Goal: Information Seeking & Learning: Learn about a topic

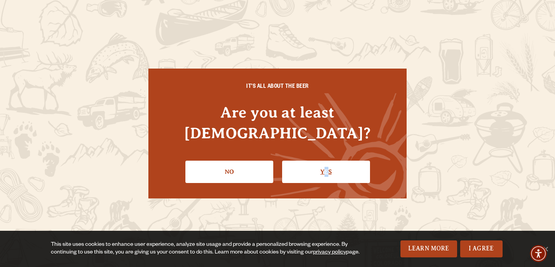
click at [326, 165] on link "Yes" at bounding box center [326, 172] width 88 height 22
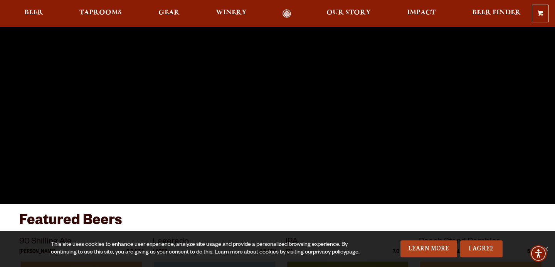
scroll to position [190, 0]
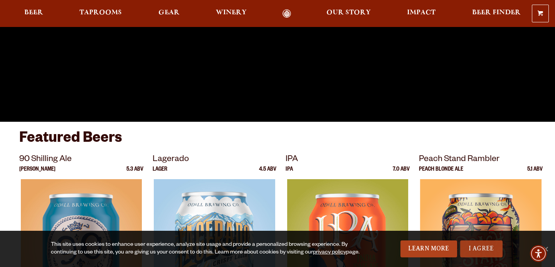
click at [477, 241] on link "I Agree" at bounding box center [481, 249] width 42 height 17
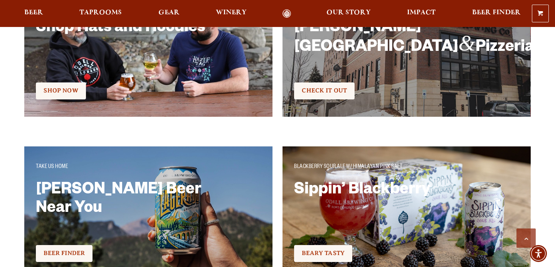
scroll to position [1685, 0]
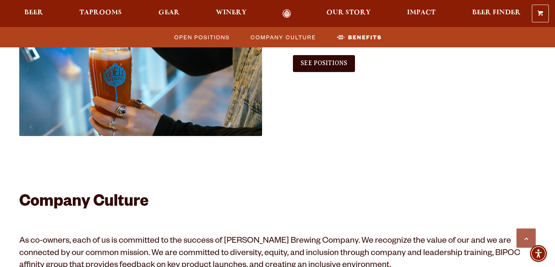
scroll to position [493, 0]
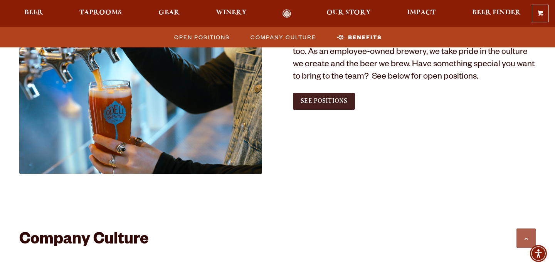
click at [322, 100] on span "See Positions" at bounding box center [324, 101] width 47 height 7
